Goal: Find specific page/section: Find specific page/section

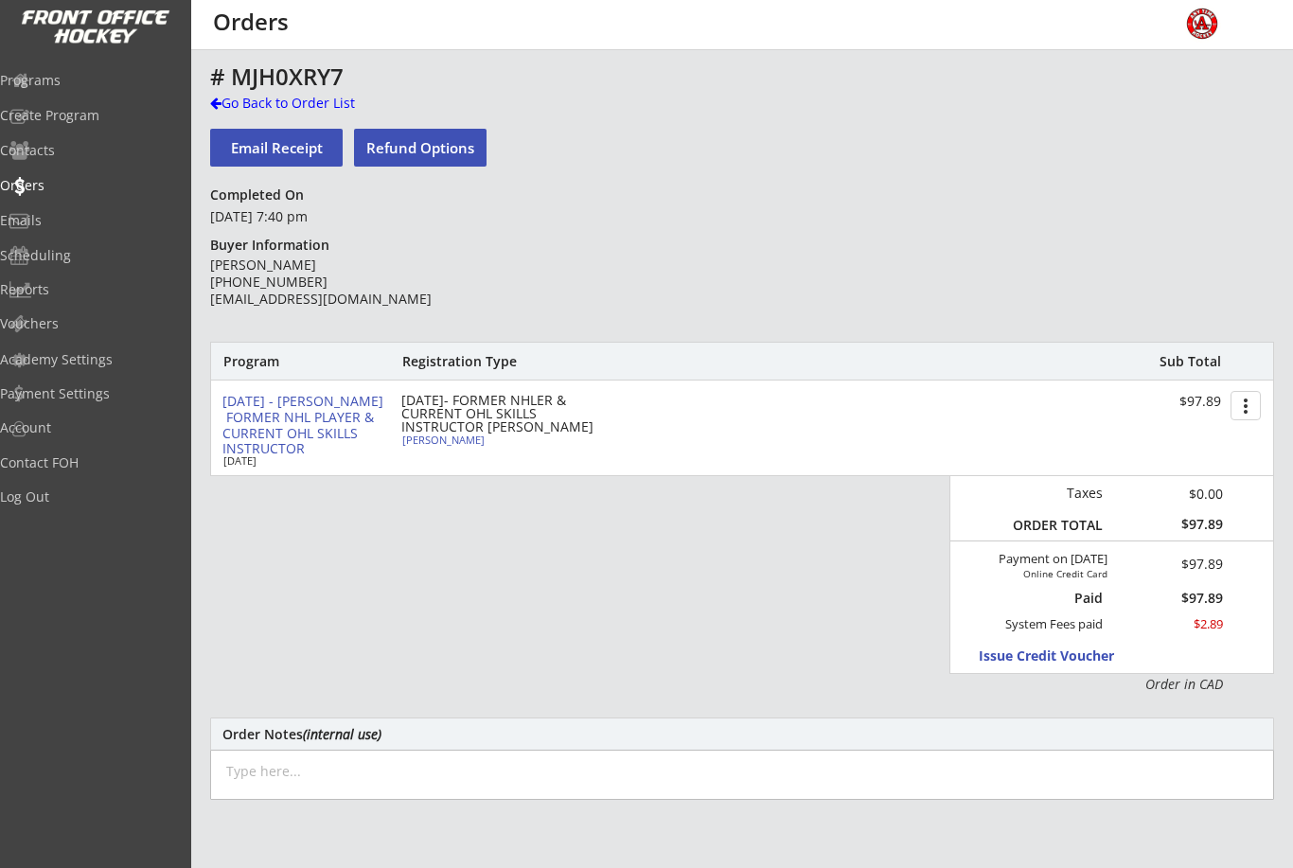
click at [62, 87] on div "Programs" at bounding box center [90, 80] width 180 height 13
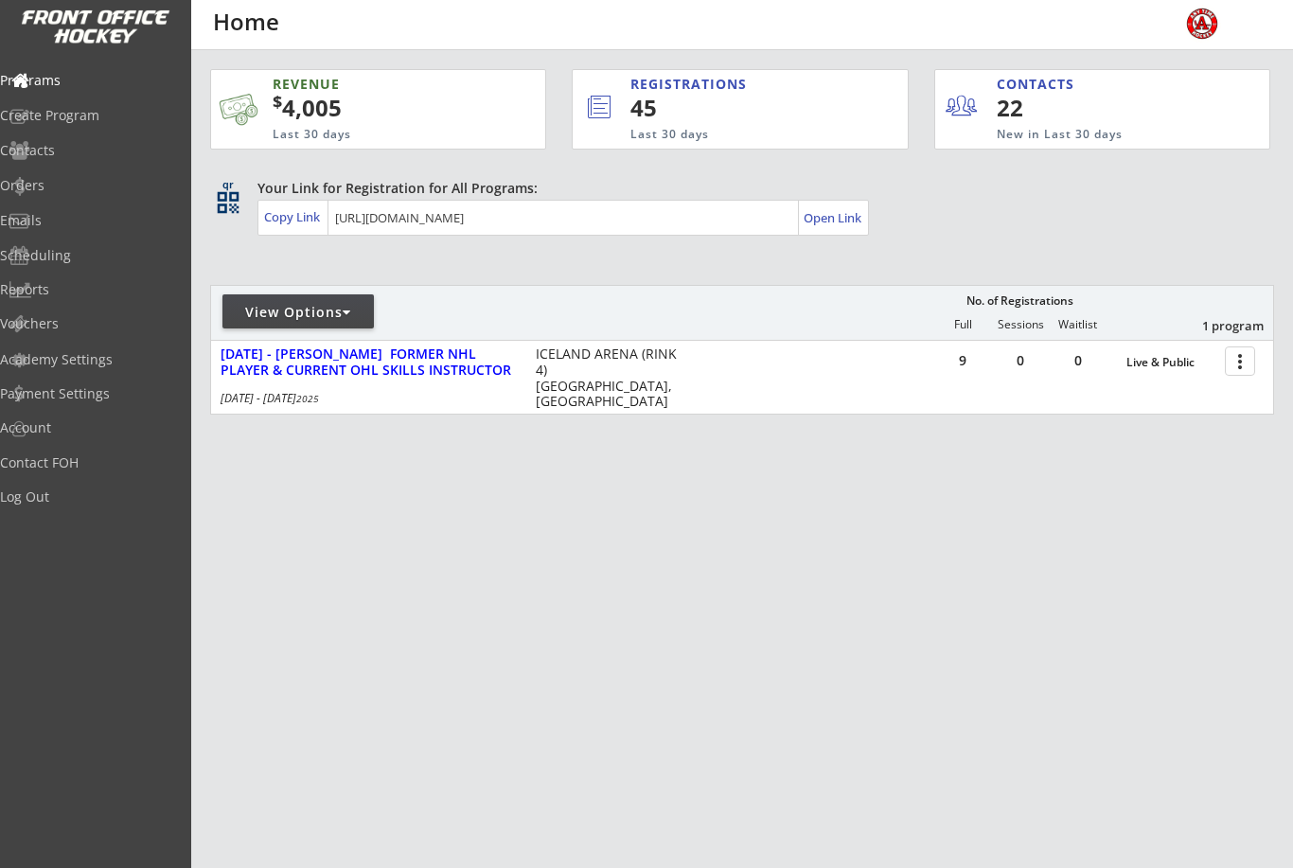
click at [1255, 360] on div at bounding box center [1242, 359] width 33 height 33
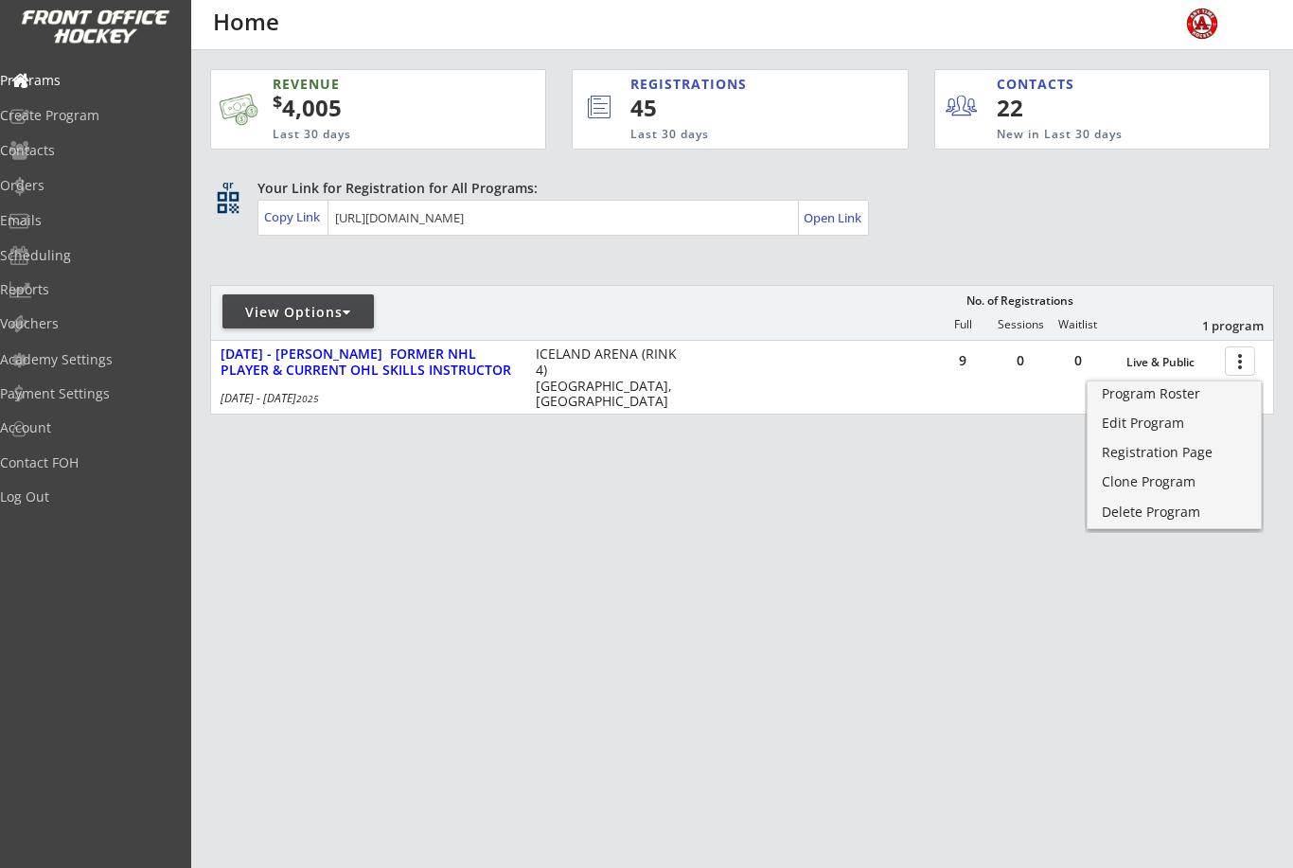
click at [1214, 388] on div "Program Roster" at bounding box center [1173, 393] width 145 height 13
